Goal: Complete application form: Complete application form

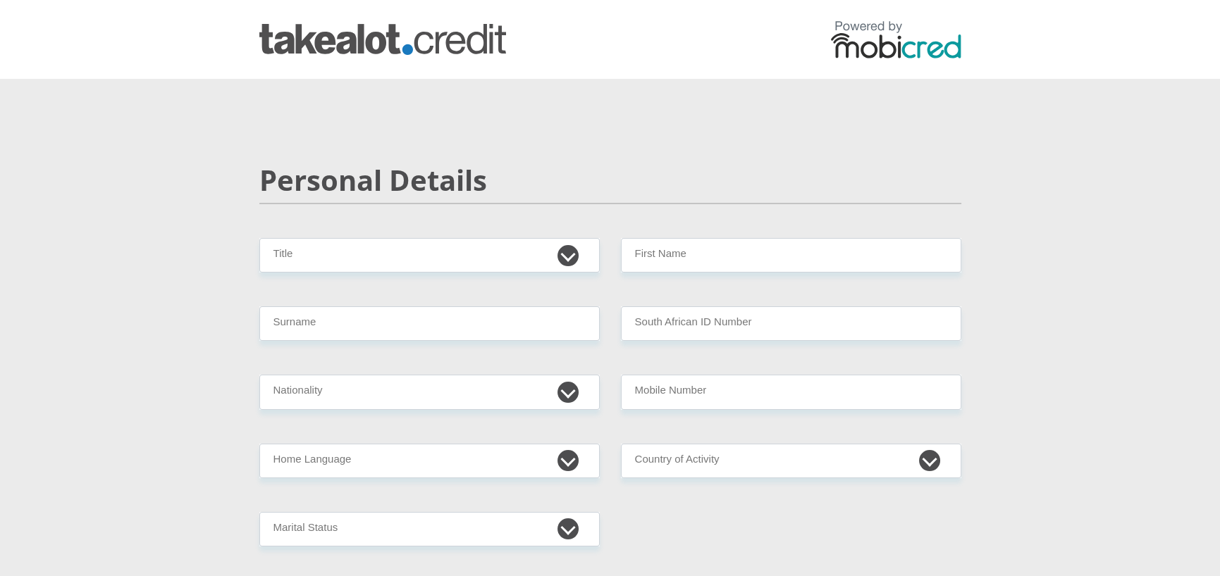
select select "Ms"
click at [259, 238] on select "Mr Ms Mrs Dr [PERSON_NAME]" at bounding box center [429, 255] width 340 height 35
click at [698, 256] on input "First Name" at bounding box center [791, 255] width 340 height 35
click at [634, 263] on input "[PERSON_NAME]" at bounding box center [791, 255] width 340 height 35
click at [645, 254] on input "[PERSON_NAME]" at bounding box center [791, 255] width 340 height 35
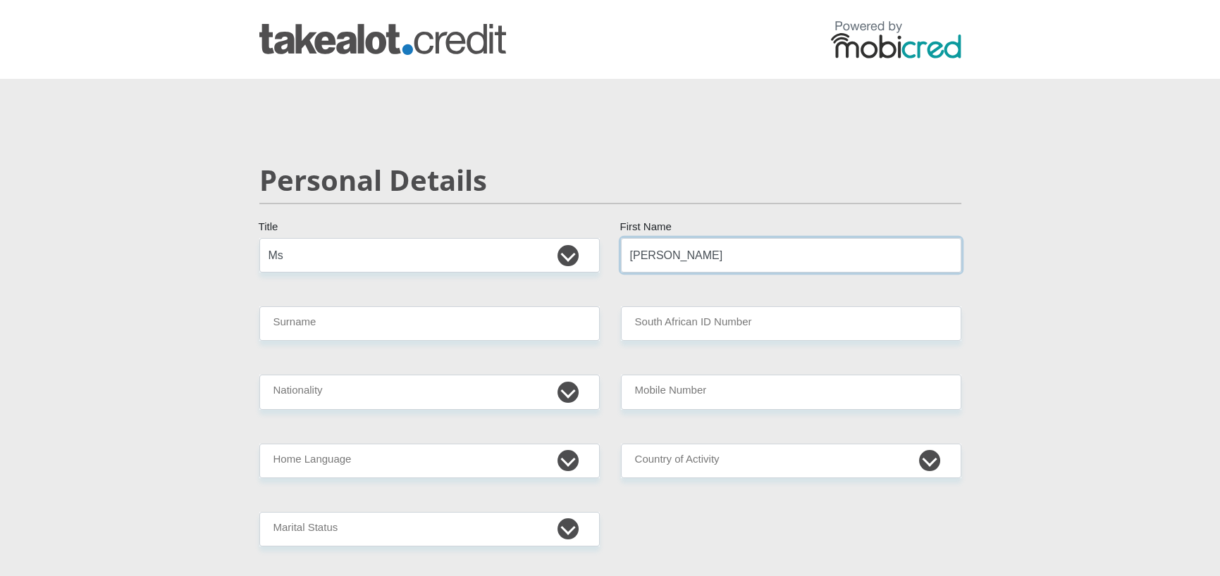
type input "[PERSON_NAME]"
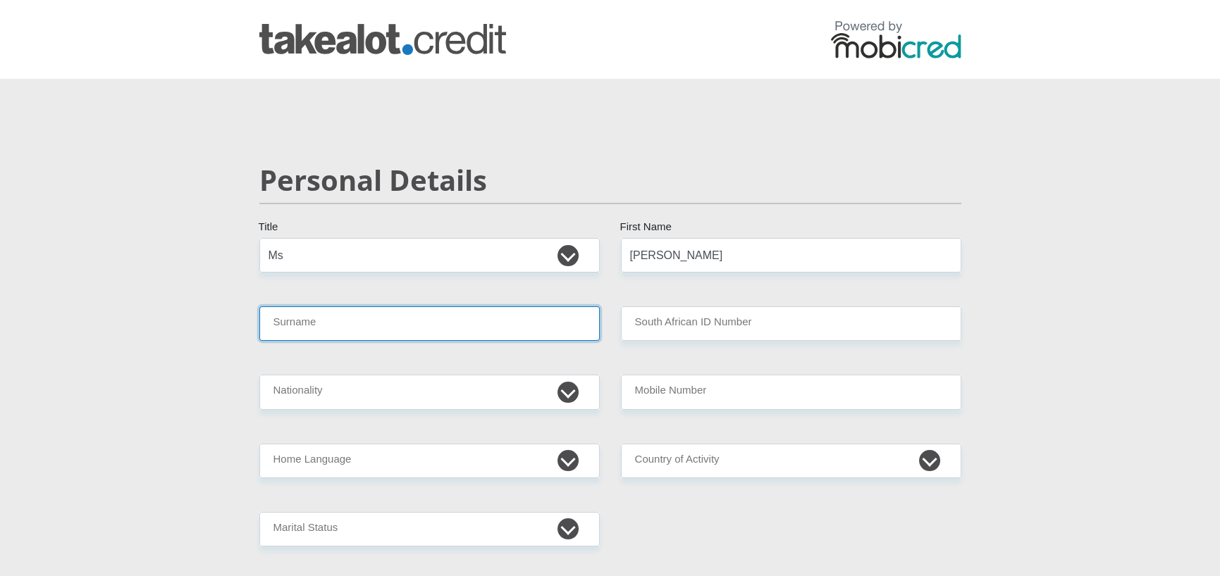
click at [318, 325] on input "Surname" at bounding box center [429, 323] width 340 height 35
type input "[PERSON_NAME]"
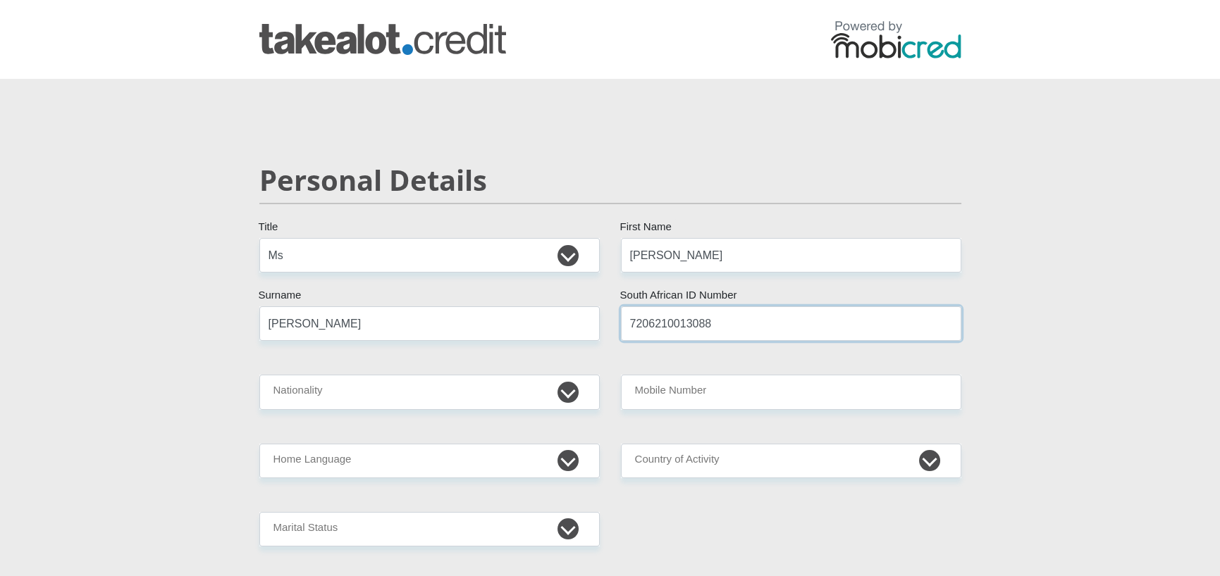
type input "7206210013088"
click at [566, 391] on select "[GEOGRAPHIC_DATA] [GEOGRAPHIC_DATA] [GEOGRAPHIC_DATA] [GEOGRAPHIC_DATA] [GEOGRA…" at bounding box center [429, 392] width 340 height 35
select select "ZAF"
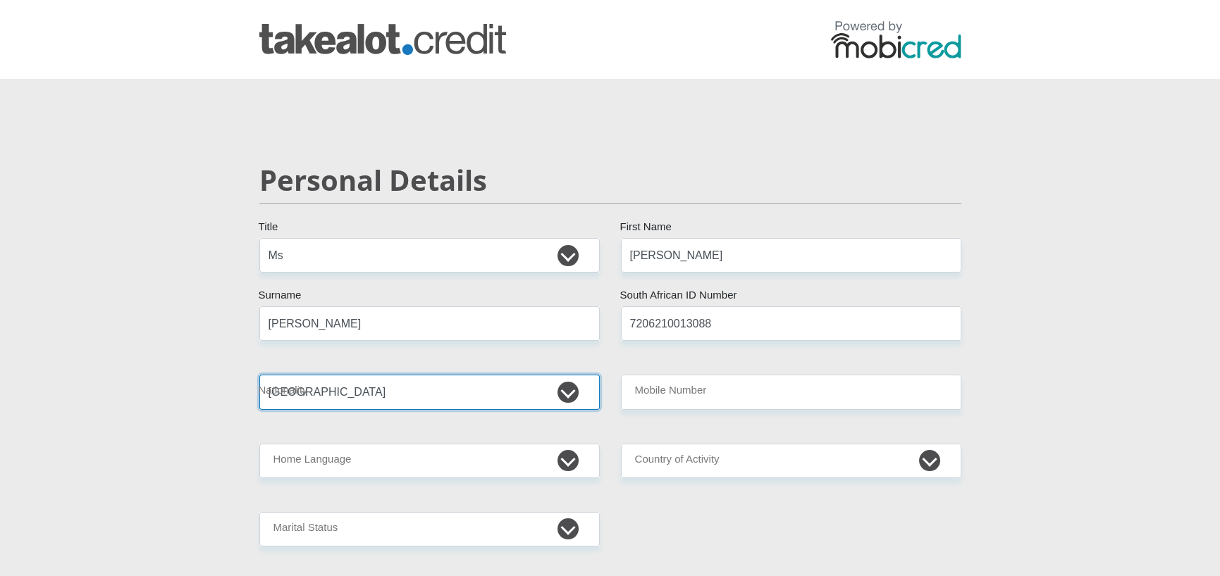
click at [259, 375] on select "[GEOGRAPHIC_DATA] [GEOGRAPHIC_DATA] [GEOGRAPHIC_DATA] [GEOGRAPHIC_DATA] [GEOGRA…" at bounding box center [429, 392] width 340 height 35
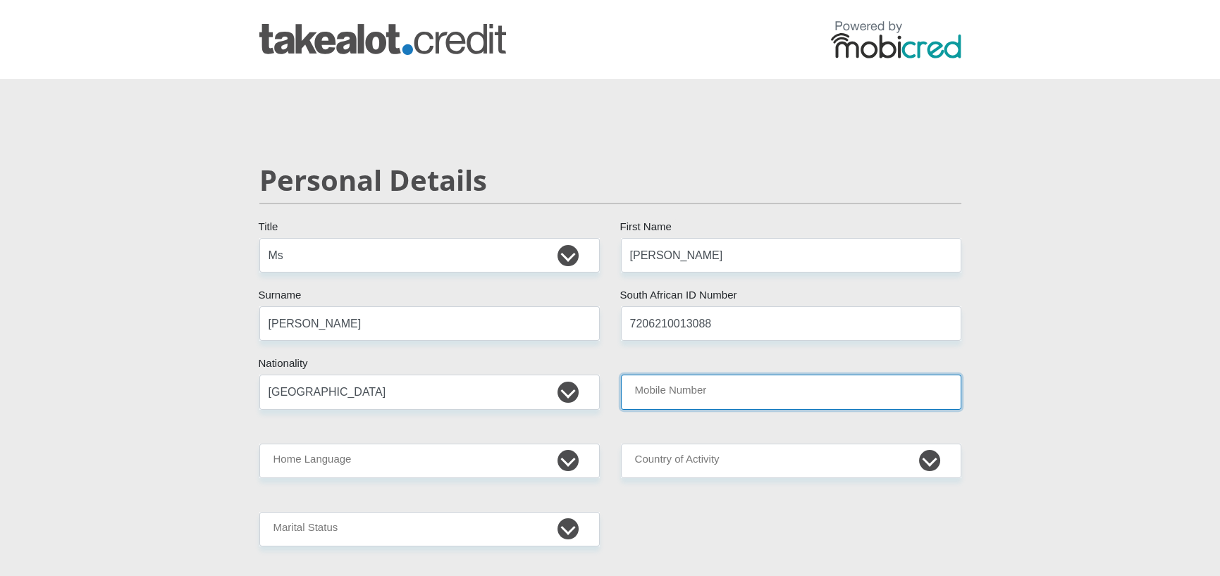
click at [717, 400] on input "Mobile Number" at bounding box center [791, 392] width 340 height 35
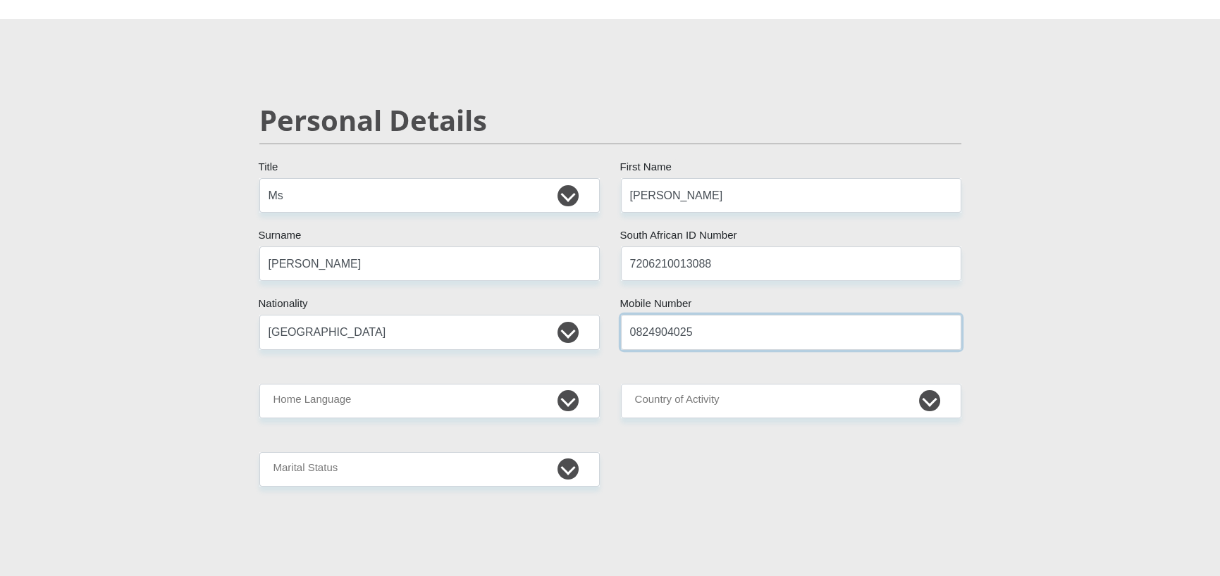
scroll to position [211, 0]
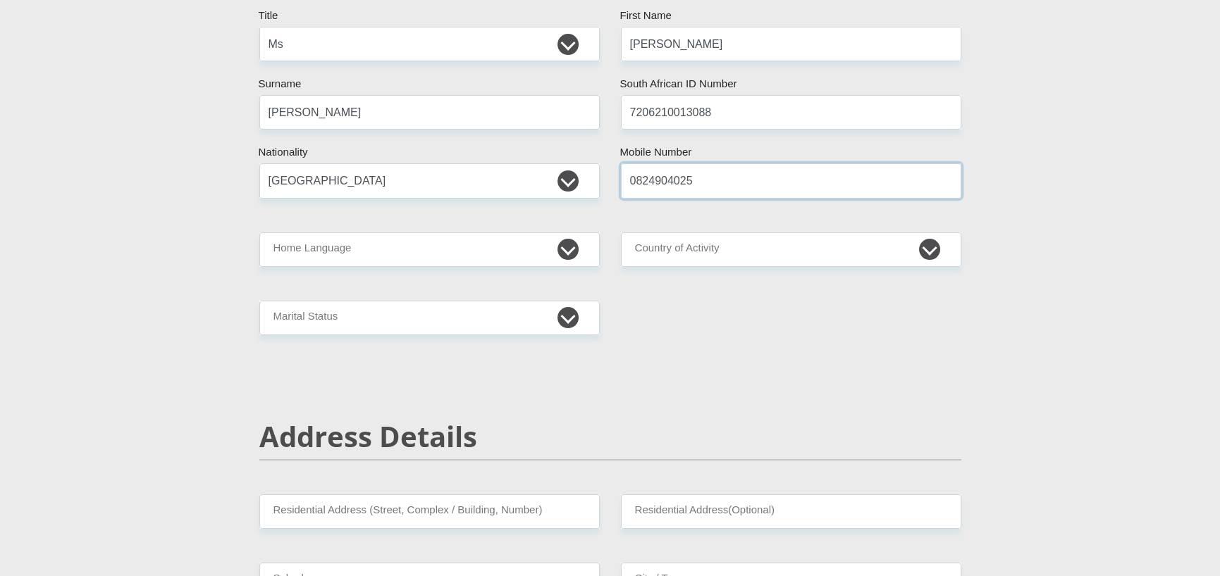
type input "0824904025"
click at [569, 244] on select "Afrikaans English Sepedi South Ndebele Southern Sotho Swati Tsonga Tswana Venda…" at bounding box center [429, 250] width 340 height 35
select select "eng"
click at [259, 233] on select "Afrikaans English Sepedi South Ndebele Southern Sotho Swati Tsonga Tswana Venda…" at bounding box center [429, 250] width 340 height 35
click at [712, 239] on select "[GEOGRAPHIC_DATA] [GEOGRAPHIC_DATA] [GEOGRAPHIC_DATA] [GEOGRAPHIC_DATA] [GEOGRA…" at bounding box center [791, 250] width 340 height 35
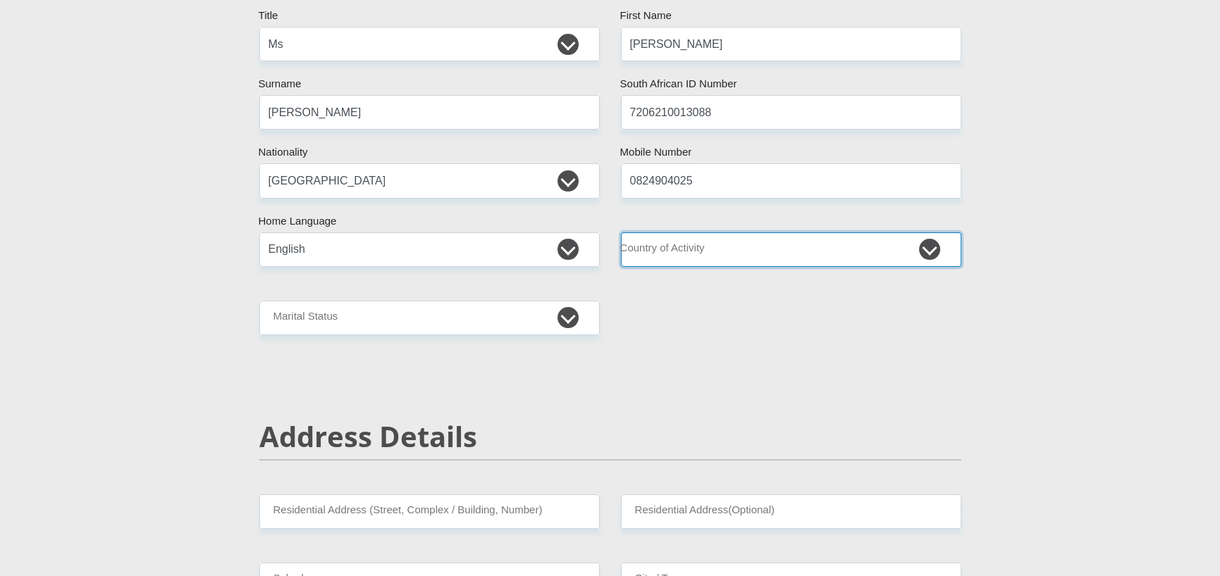
select select "ZAF"
click at [621, 233] on select "[GEOGRAPHIC_DATA] [GEOGRAPHIC_DATA] [GEOGRAPHIC_DATA] [GEOGRAPHIC_DATA] [GEOGRA…" at bounding box center [791, 250] width 340 height 35
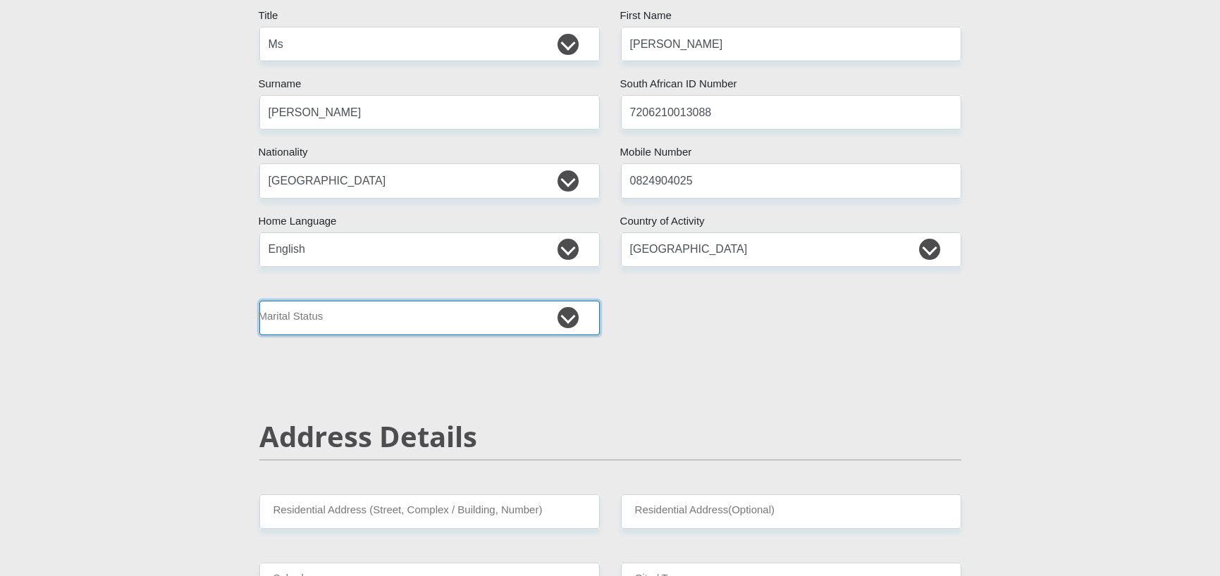
click at [519, 318] on select "Married ANC Single Divorced Widowed Married COP or Customary Law" at bounding box center [429, 318] width 340 height 35
select select "3"
click at [259, 301] on select "Married ANC Single Divorced Widowed Married COP or Customary Law" at bounding box center [429, 318] width 340 height 35
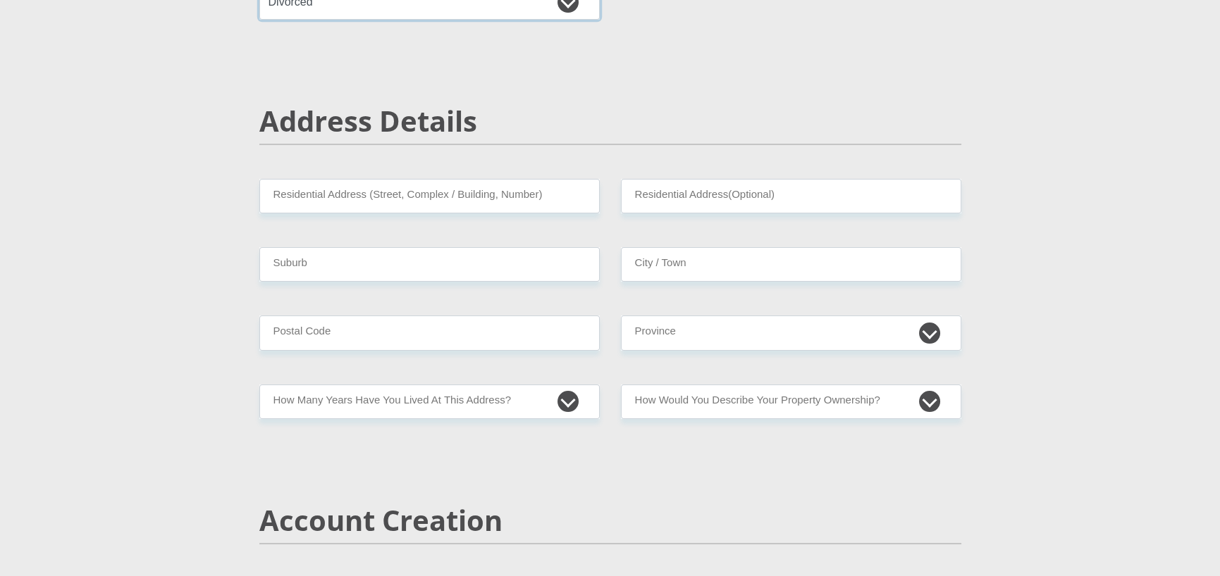
scroll to position [493, 0]
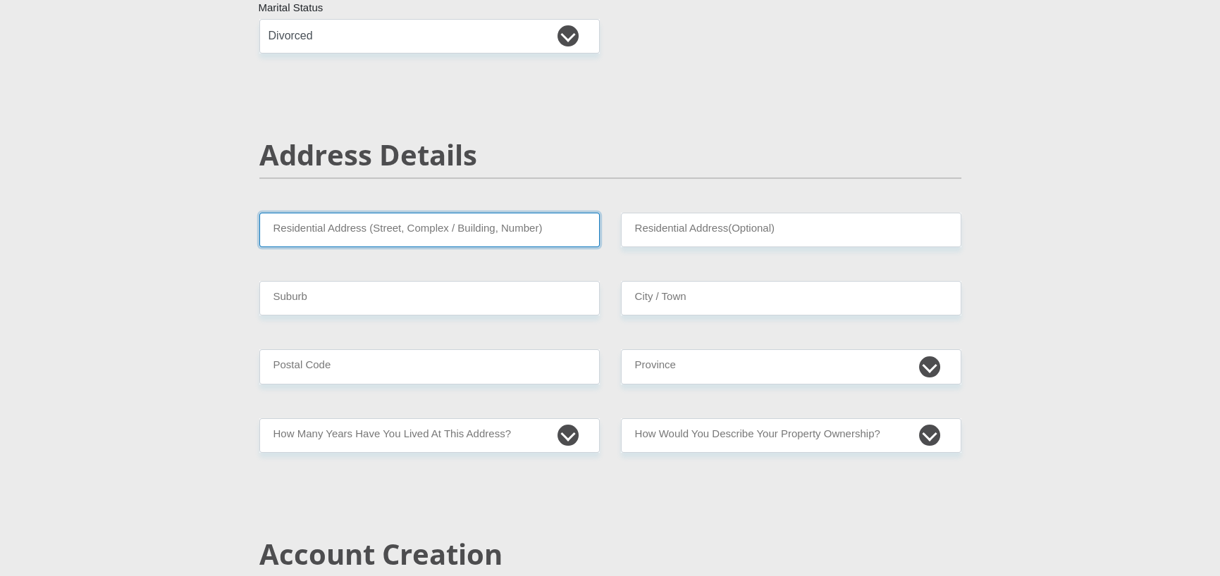
click at [352, 235] on input "Residential Address (Street, Complex / Building, Number)" at bounding box center [429, 230] width 340 height 35
click at [603, 147] on h2 "Address Details" at bounding box center [610, 155] width 702 height 34
click at [349, 229] on input "Residential Address (Street, Complex / Building, Number)" at bounding box center [429, 230] width 340 height 35
click at [266, 227] on input "Unit 20, [GEOGRAPHIC_DATA]," at bounding box center [429, 230] width 340 height 35
drag, startPoint x: 372, startPoint y: 229, endPoint x: 414, endPoint y: 229, distance: 42.3
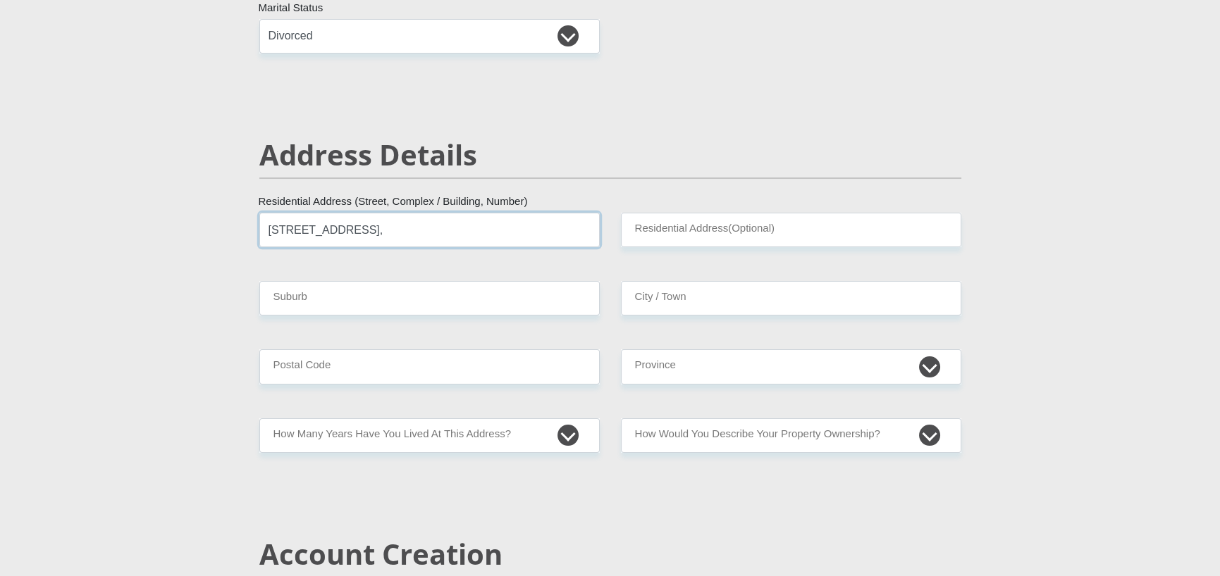
click at [414, 229] on input "[STREET_ADDRESS]," at bounding box center [429, 230] width 340 height 35
click at [479, 232] on input "[STREET_ADDRESS]," at bounding box center [429, 230] width 340 height 35
type input "[STREET_ADDRESS]"
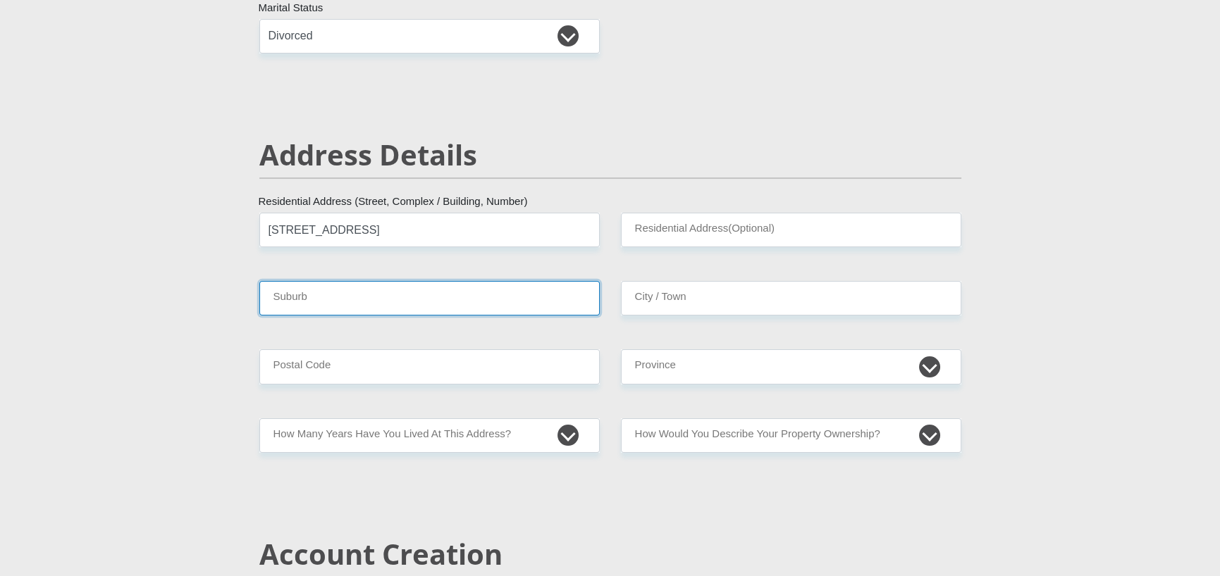
click at [357, 308] on input "Suburb" at bounding box center [429, 298] width 340 height 35
type input "M"
type input "Sandown"
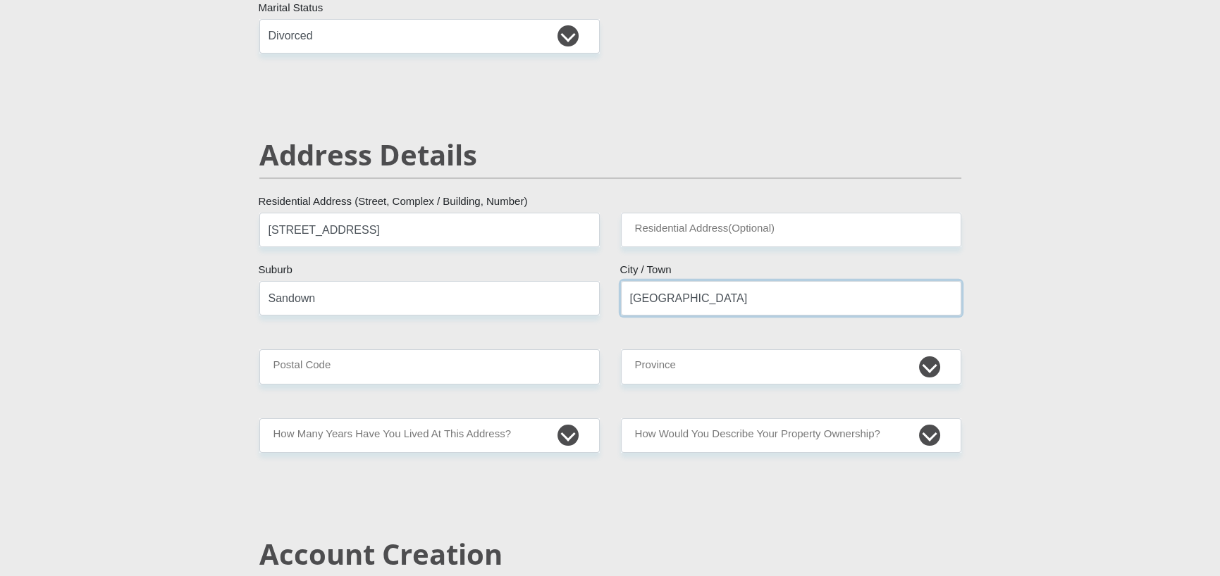
type input "[GEOGRAPHIC_DATA]"
type input "7441"
click at [843, 366] on select "Eastern Cape Free State [GEOGRAPHIC_DATA] [GEOGRAPHIC_DATA][DATE] [GEOGRAPHIC_D…" at bounding box center [791, 366] width 340 height 35
select select "Western Cape"
click at [621, 349] on select "Eastern Cape Free State [GEOGRAPHIC_DATA] [GEOGRAPHIC_DATA][DATE] [GEOGRAPHIC_D…" at bounding box center [791, 366] width 340 height 35
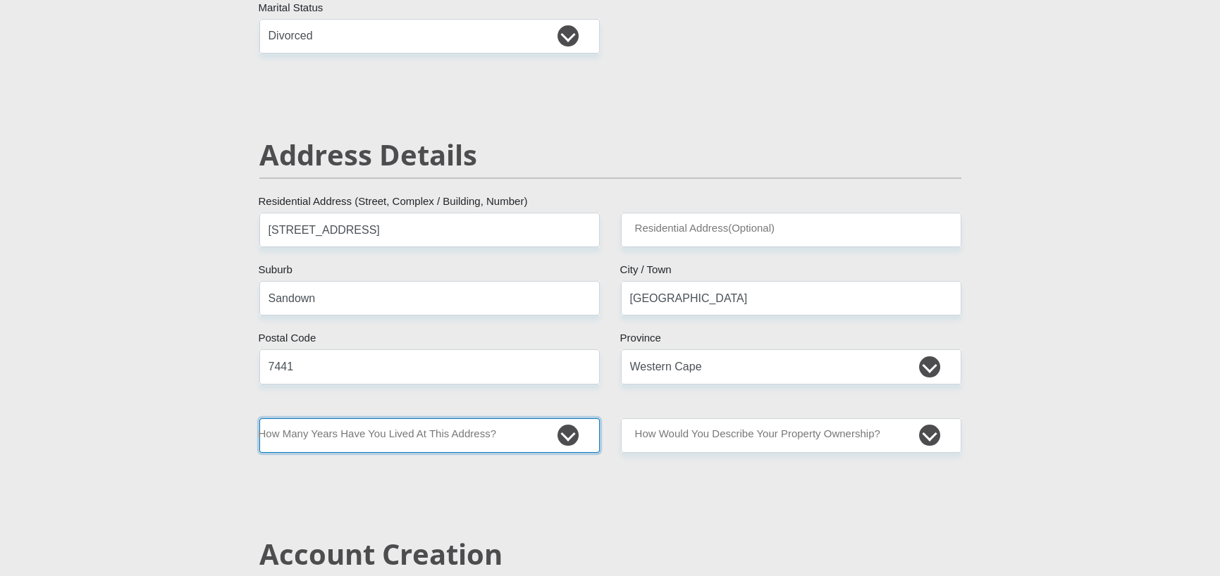
click at [566, 435] on select "less than 1 year 1-3 years 3-5 years 5+ years" at bounding box center [429, 436] width 340 height 35
select select "0"
click at [259, 419] on select "less than 1 year 1-3 years 3-5 years 5+ years" at bounding box center [429, 436] width 340 height 35
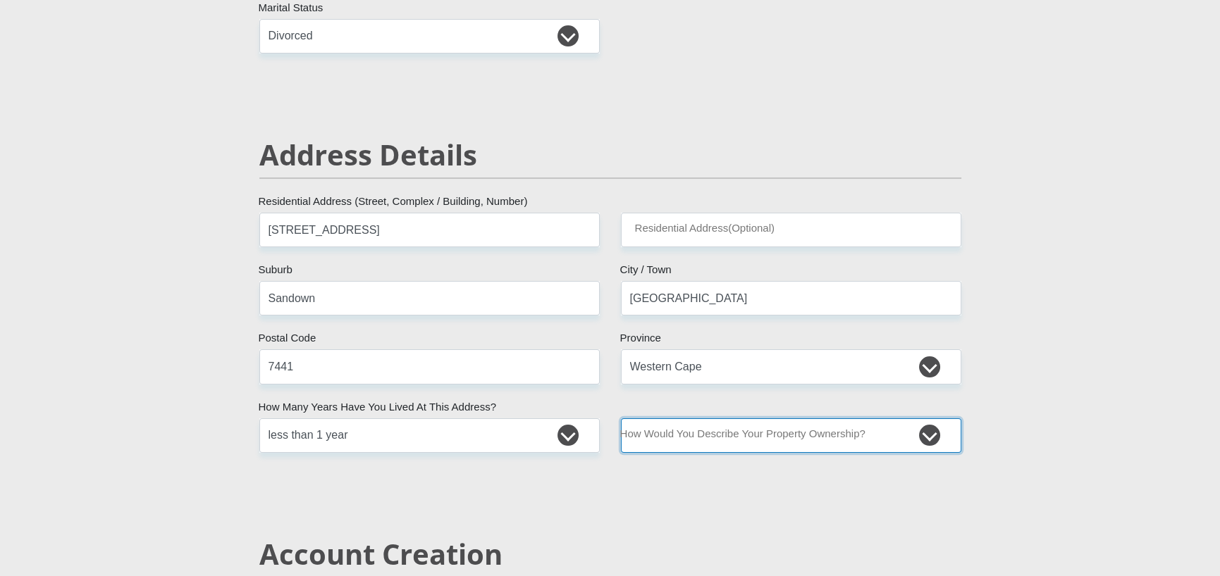
click at [721, 435] on select "Owned Rented Family Owned Company Dwelling" at bounding box center [791, 436] width 340 height 35
select select "Rented"
click at [621, 419] on select "Owned Rented Family Owned Company Dwelling" at bounding box center [791, 436] width 340 height 35
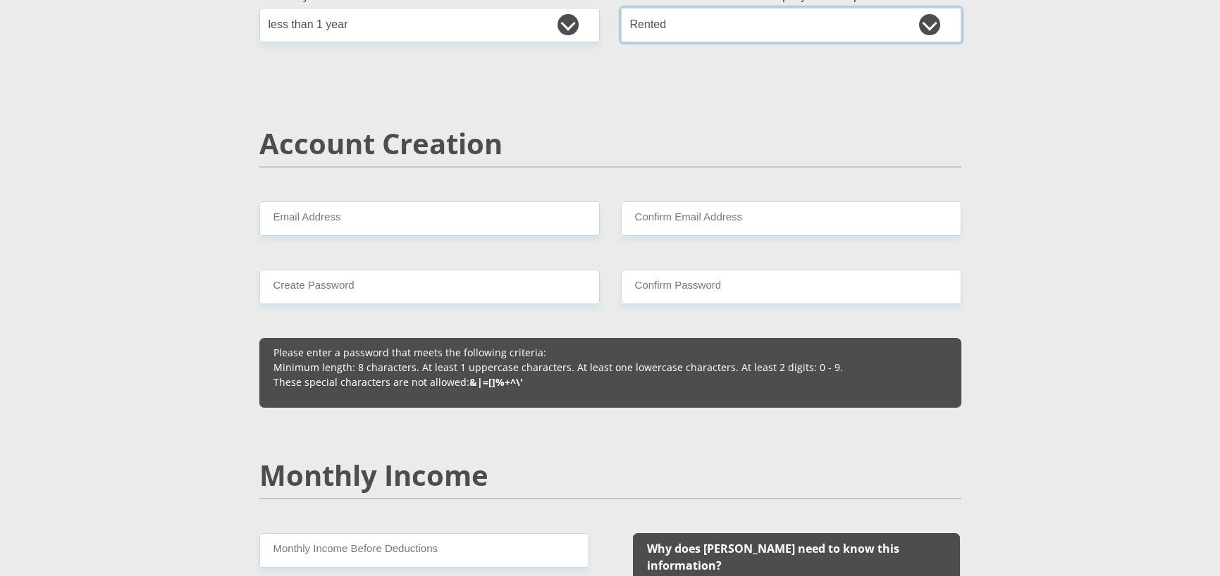
scroll to position [916, 0]
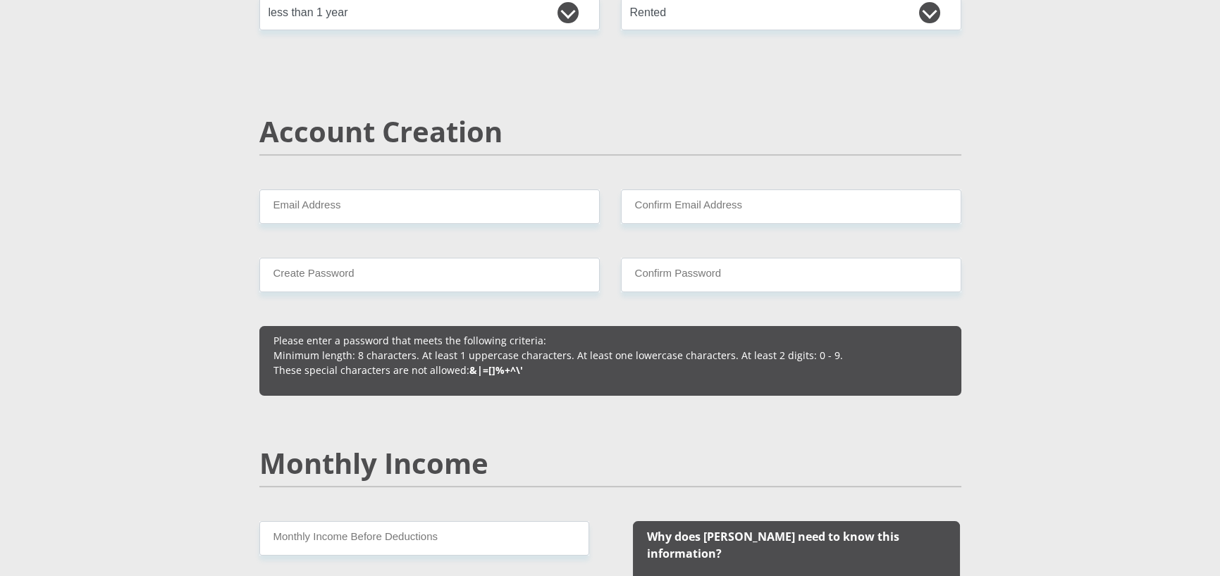
click at [437, 186] on div "Account Creation" at bounding box center [610, 152] width 723 height 75
click at [445, 204] on input "Email Address" at bounding box center [429, 207] width 340 height 35
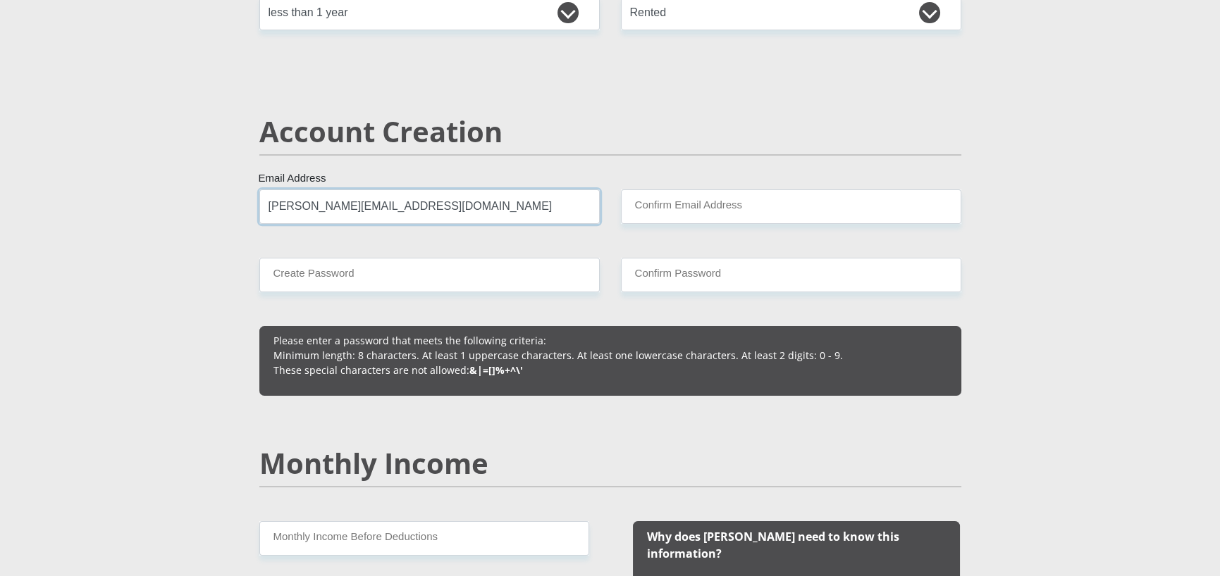
type input "[PERSON_NAME][EMAIL_ADDRESS][DOMAIN_NAME]"
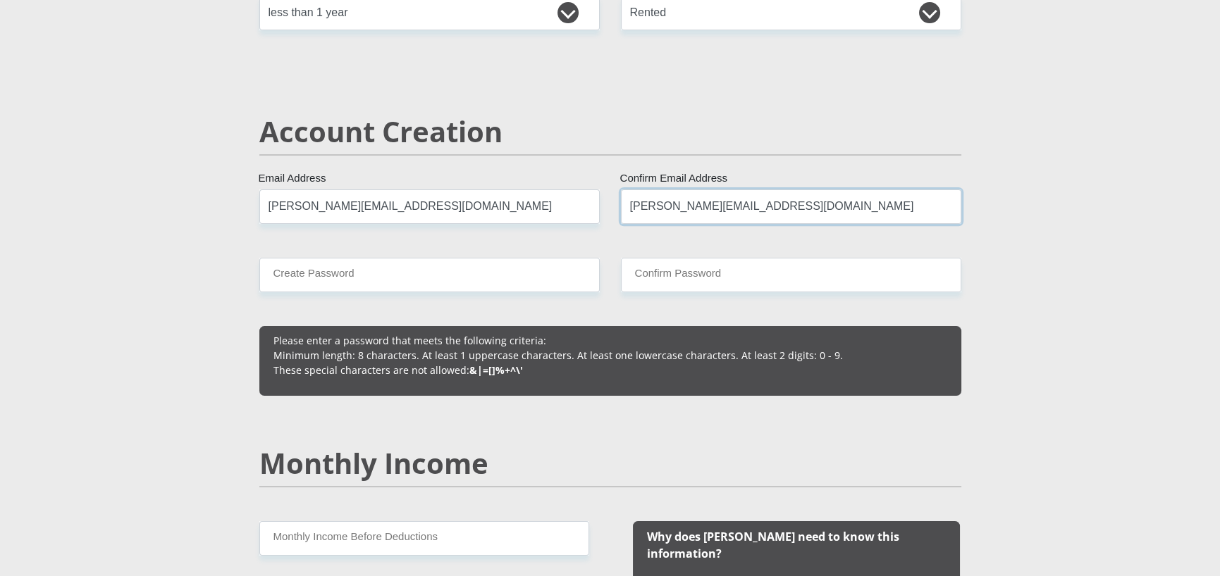
type input "[PERSON_NAME][EMAIL_ADDRESS][DOMAIN_NAME]"
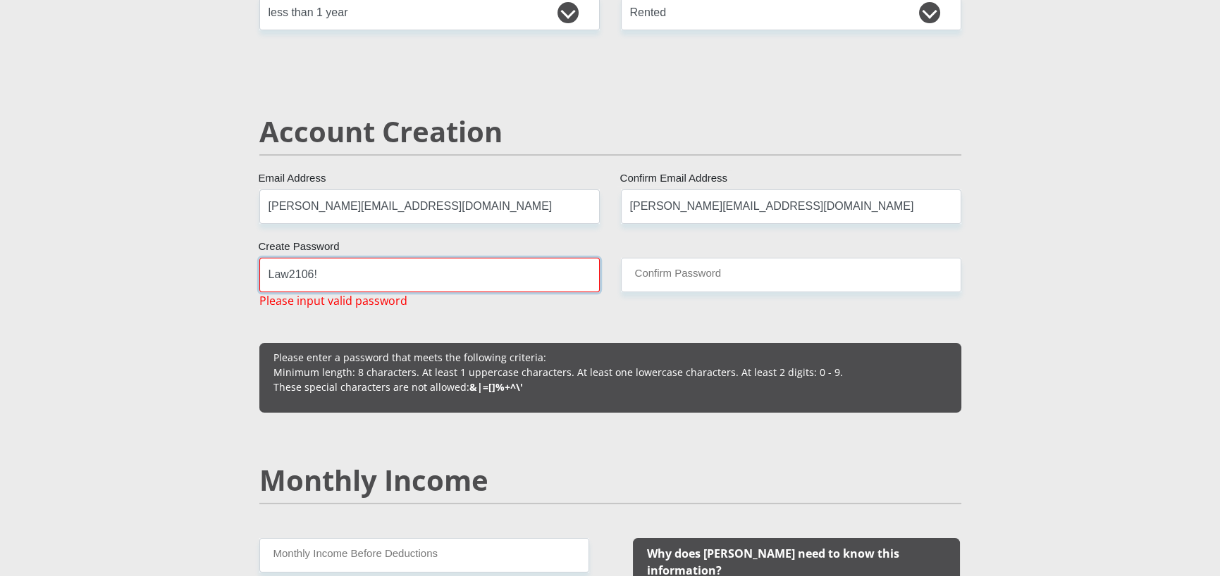
click at [378, 278] on input "Law2106!" at bounding box center [429, 275] width 340 height 35
drag, startPoint x: 265, startPoint y: 278, endPoint x: 320, endPoint y: 287, distance: 55.6
click at [320, 287] on input "Law2106!" at bounding box center [429, 275] width 340 height 35
click at [316, 273] on input "Law2106!" at bounding box center [429, 275] width 340 height 35
click at [704, 275] on input "Confirm Password" at bounding box center [791, 275] width 340 height 35
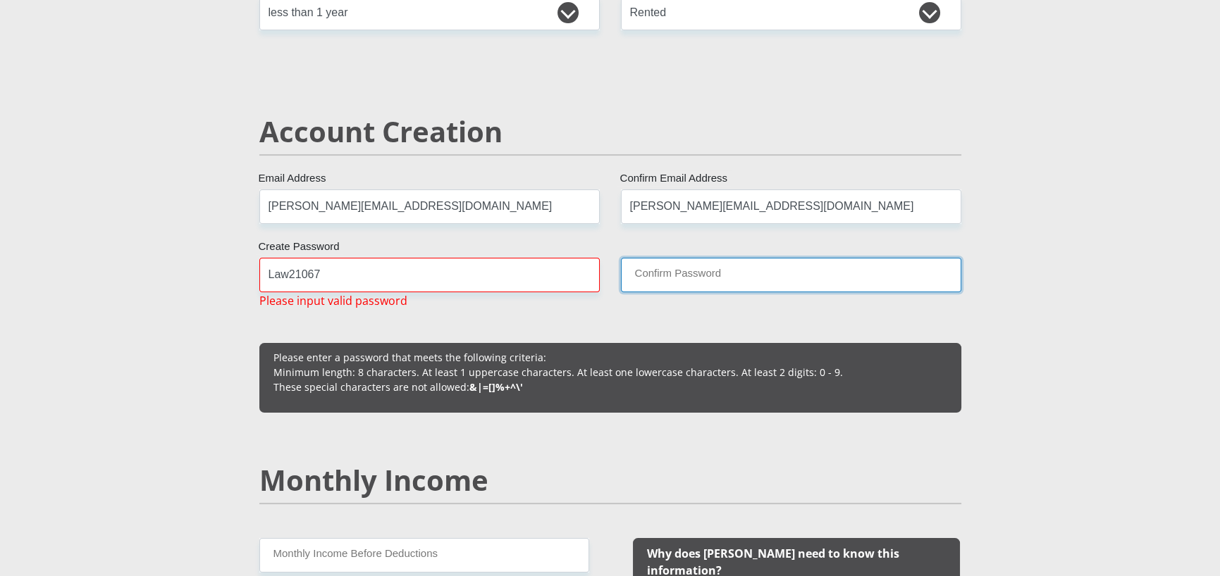
click at [667, 281] on input "Confirm Password" at bounding box center [791, 275] width 340 height 35
click at [459, 275] on input "Law21067" at bounding box center [429, 275] width 340 height 35
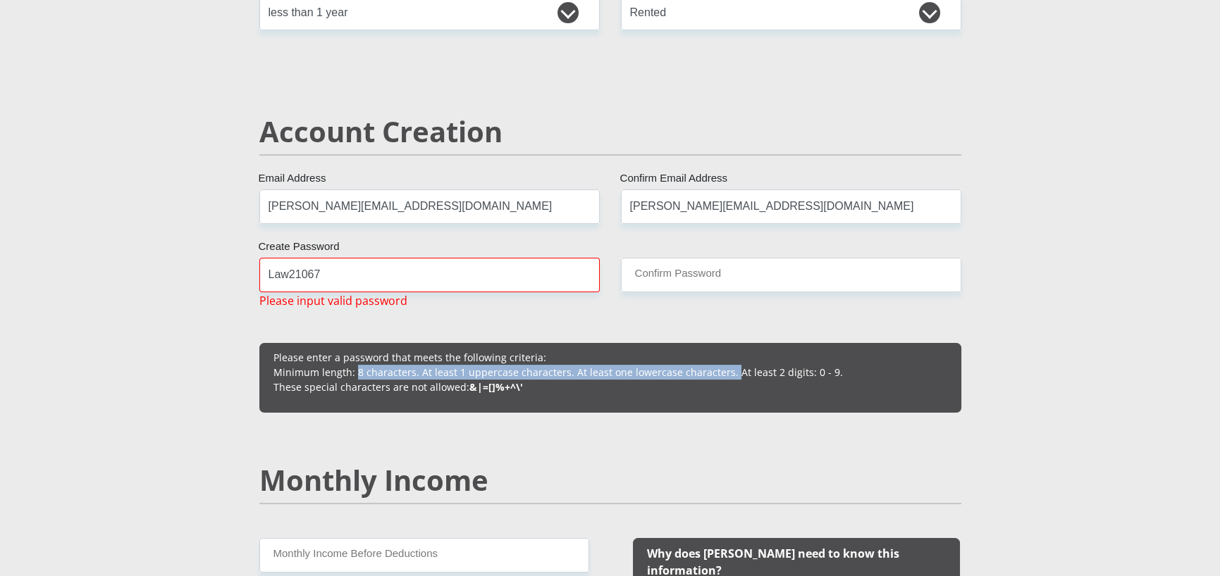
drag, startPoint x: 316, startPoint y: 370, endPoint x: 714, endPoint y: 375, distance: 397.4
click at [714, 375] on p "Please enter a password that meets the following criteria: Minimum length: 8 ch…" at bounding box center [610, 372] width 674 height 44
click at [557, 393] on p "Please enter a password that meets the following criteria: Minimum length: 8 ch…" at bounding box center [610, 372] width 674 height 44
click at [340, 281] on input "Law21067" at bounding box center [429, 275] width 340 height 35
drag, startPoint x: 376, startPoint y: 281, endPoint x: 225, endPoint y: 280, distance: 150.8
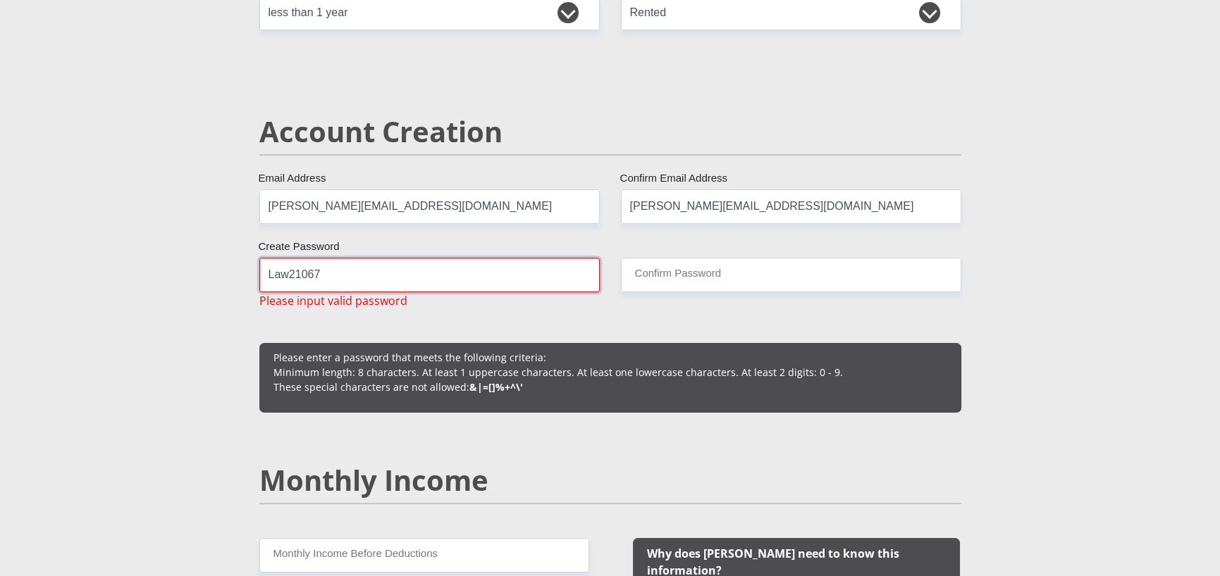
type input "Law21067"
click at [658, 288] on input "Confirm Password" at bounding box center [791, 275] width 340 height 35
click at [655, 276] on input "Confirm Password" at bounding box center [791, 275] width 340 height 35
click at [655, 275] on input "Confirm Password" at bounding box center [791, 275] width 340 height 35
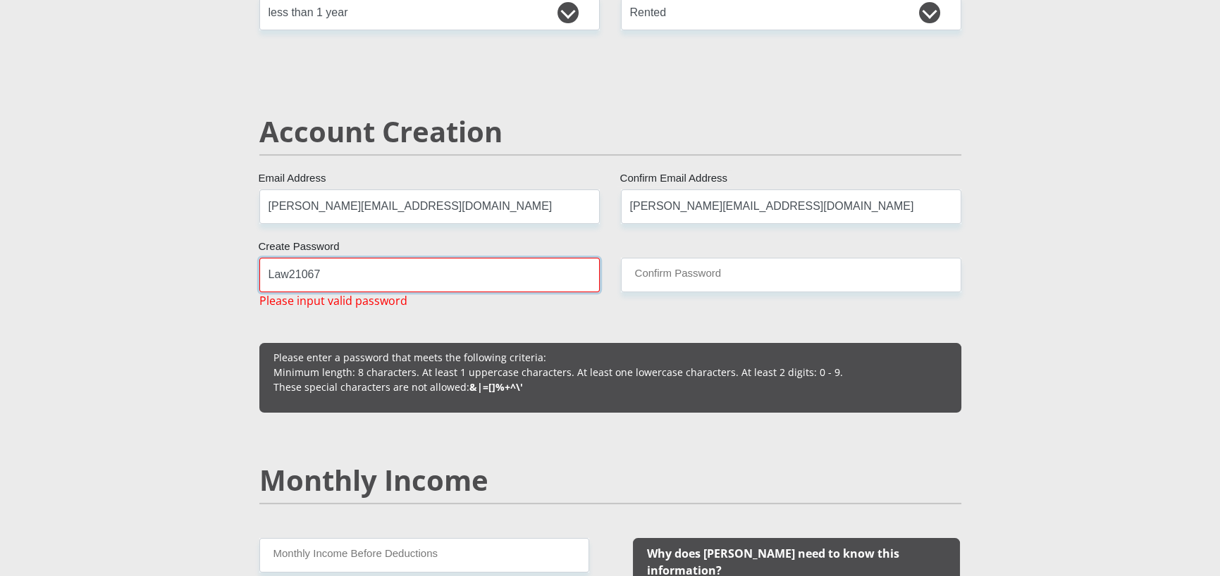
drag, startPoint x: 438, startPoint y: 272, endPoint x: 254, endPoint y: 275, distance: 183.9
click at [254, 275] on div "Law21067 Create Password Please input valid password" at bounding box center [429, 283] width 361 height 51
click at [296, 273] on input "Tie" at bounding box center [429, 275] width 340 height 35
type input "Tie98741"
click at [654, 286] on input "Confirm Password" at bounding box center [791, 275] width 340 height 35
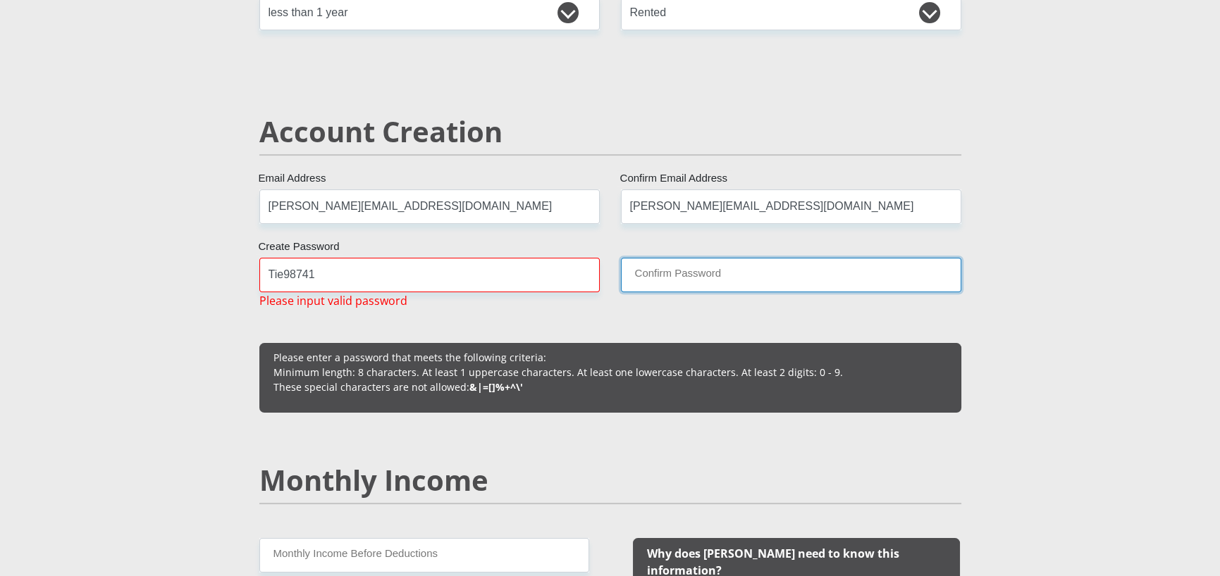
click at [654, 286] on input "Confirm Password" at bounding box center [791, 275] width 340 height 35
click at [595, 397] on div "Please enter a password that meets the following criteria: Minimum length: 8 ch…" at bounding box center [610, 378] width 702 height 70
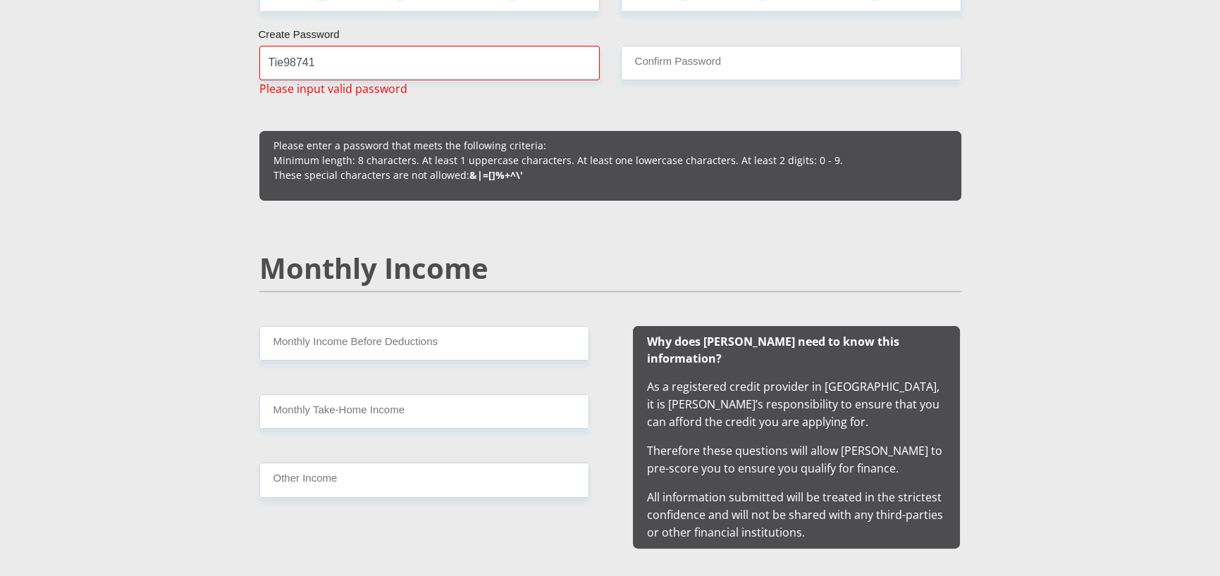
scroll to position [775, 0]
